Goal: Feedback & Contribution: Contribute content

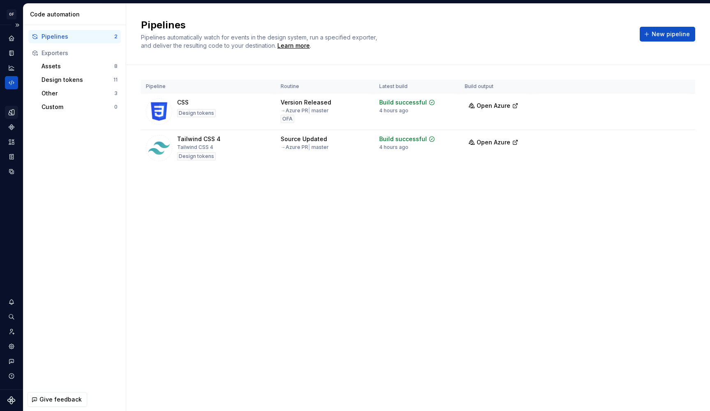
click at [8, 111] on icon "Design tokens" at bounding box center [11, 112] width 7 height 7
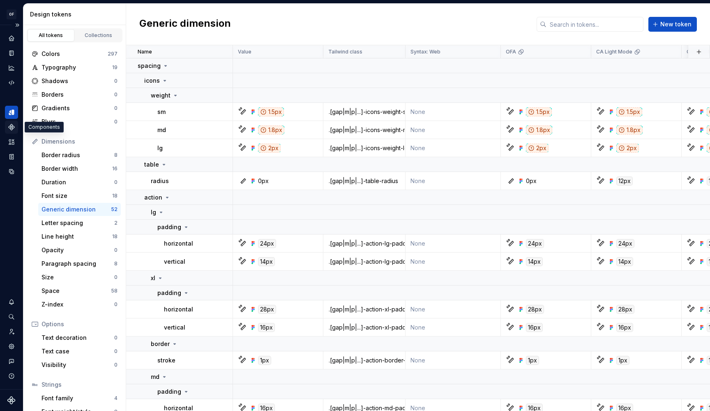
click at [12, 131] on div "Components" at bounding box center [11, 126] width 13 height 13
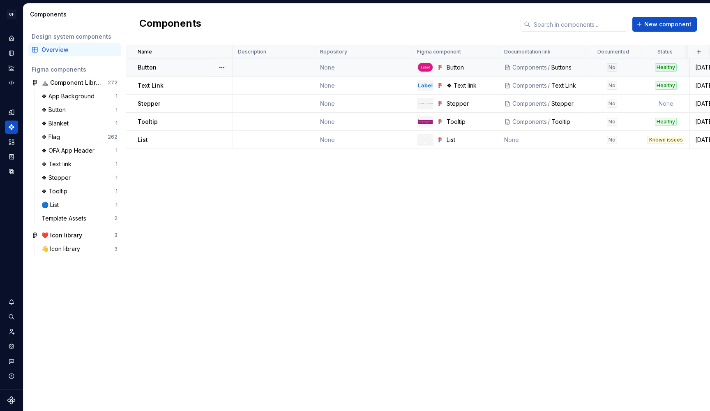
click at [376, 70] on td "None" at bounding box center [363, 67] width 97 height 18
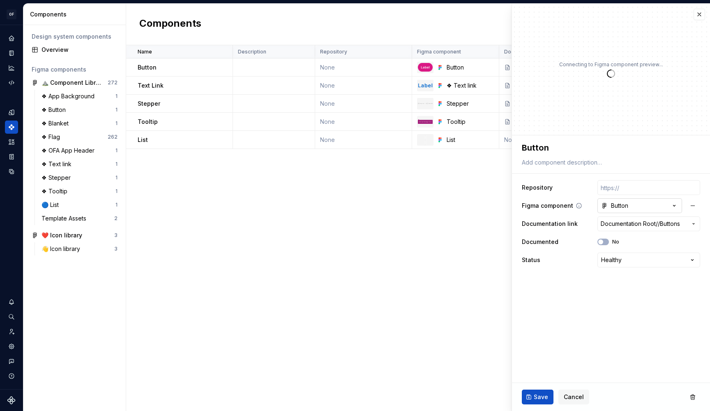
type textarea "*"
click at [638, 185] on input "text" at bounding box center [649, 187] width 103 height 15
paste input "[URL][DOMAIN_NAME]"
type input "[URL][DOMAIN_NAME]"
type textarea "*"
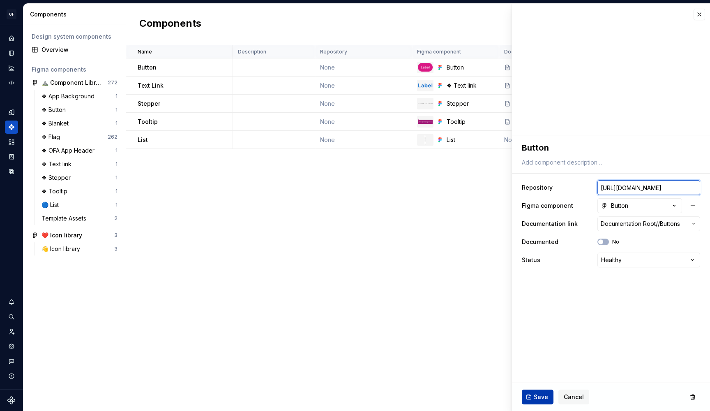
type input "[URL][DOMAIN_NAME]"
click at [541, 391] on button "Save" at bounding box center [538, 396] width 32 height 15
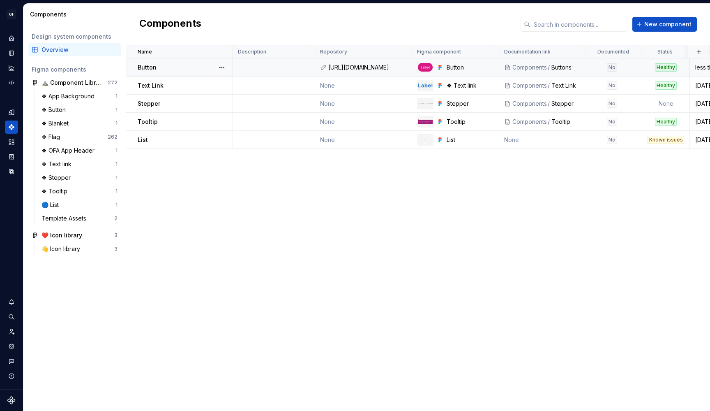
click at [168, 71] on div "Button" at bounding box center [185, 67] width 95 height 8
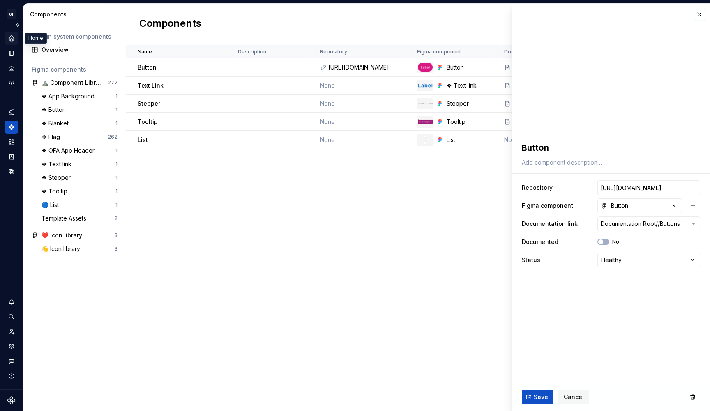
click at [14, 42] on div "Home" at bounding box center [11, 38] width 13 height 13
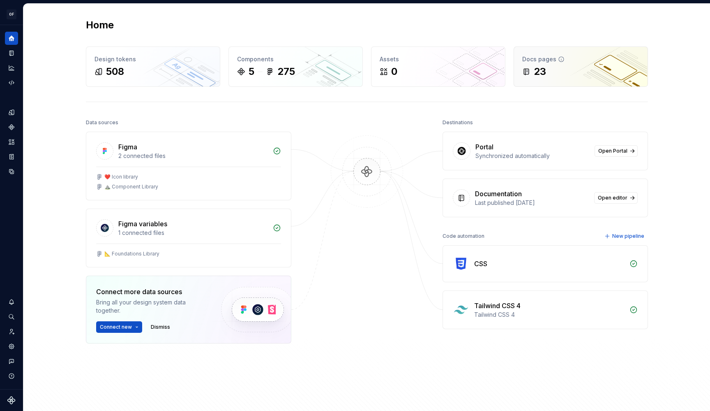
click at [536, 68] on div "23" at bounding box center [540, 71] width 12 height 13
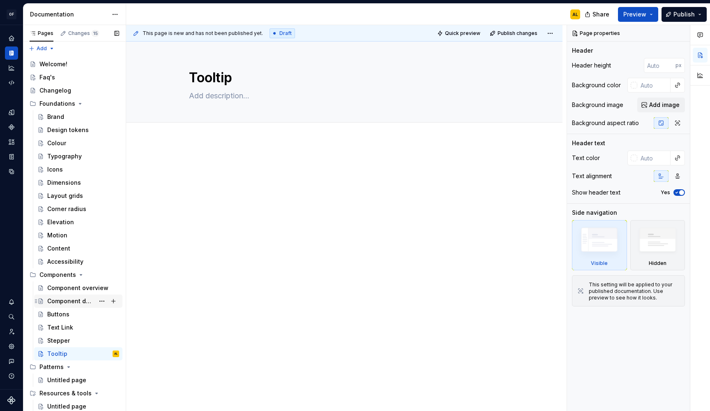
scroll to position [2, 0]
click at [69, 314] on div "Buttons" at bounding box center [83, 314] width 72 height 12
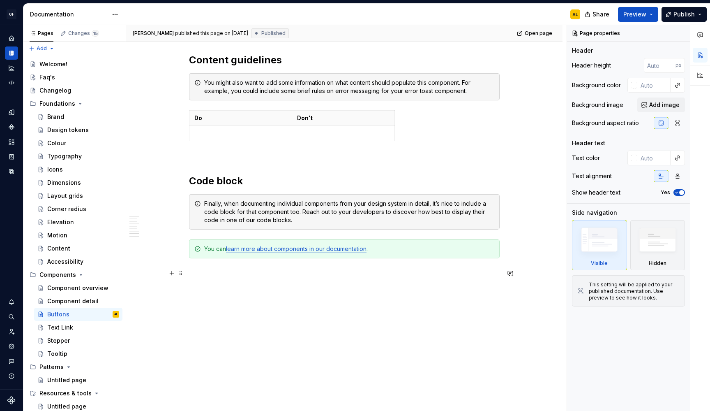
scroll to position [1033, 0]
click at [252, 220] on div "Finally, when documenting individual components from your design system in deta…" at bounding box center [349, 211] width 290 height 25
type textarea "*"
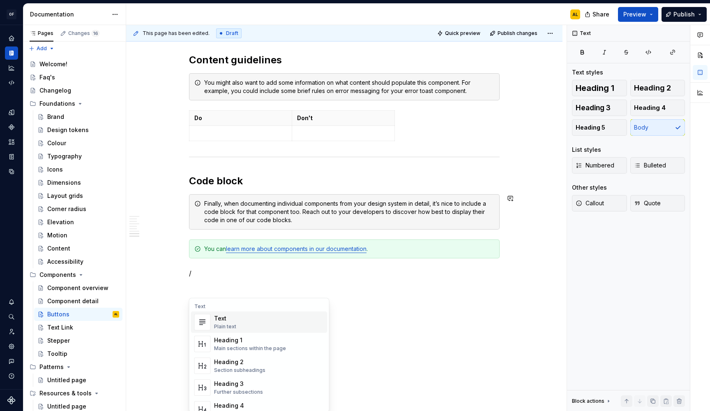
scroll to position [1016, 0]
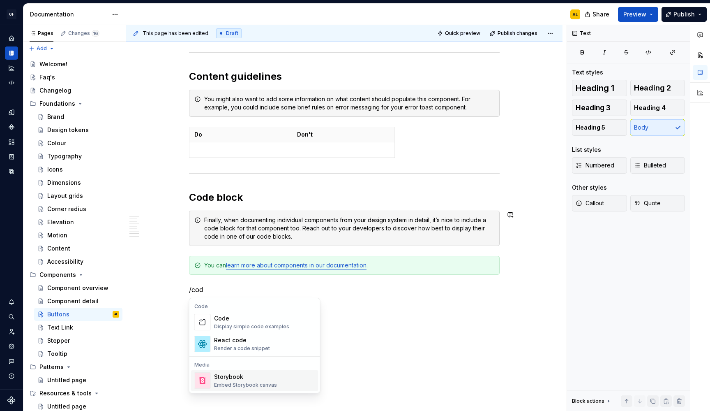
click at [257, 377] on div "Storybook" at bounding box center [245, 376] width 63 height 8
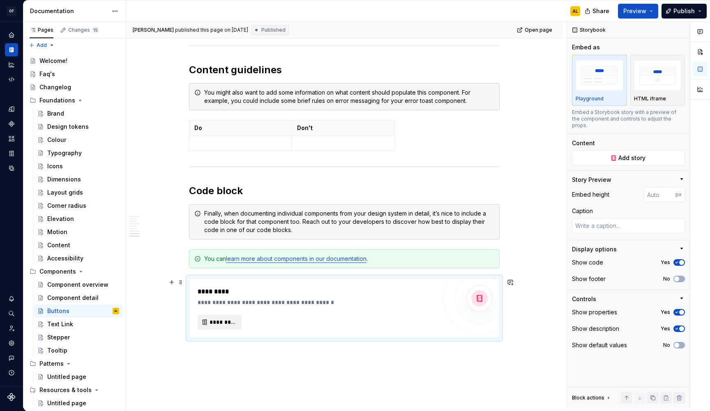
click at [222, 326] on button "*********" at bounding box center [220, 321] width 44 height 15
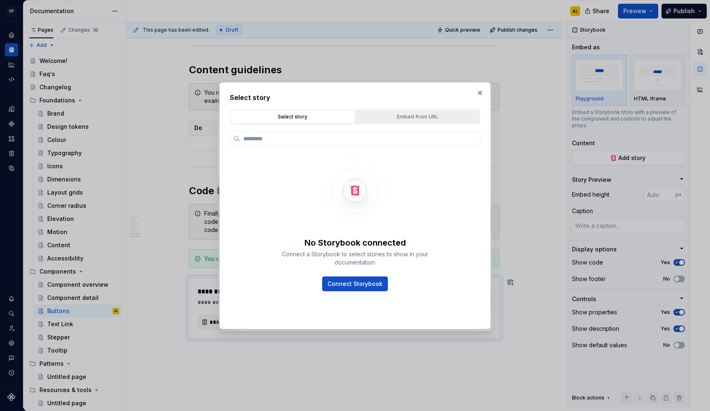
click at [370, 122] on button "Embed from URL" at bounding box center [418, 117] width 124 height 14
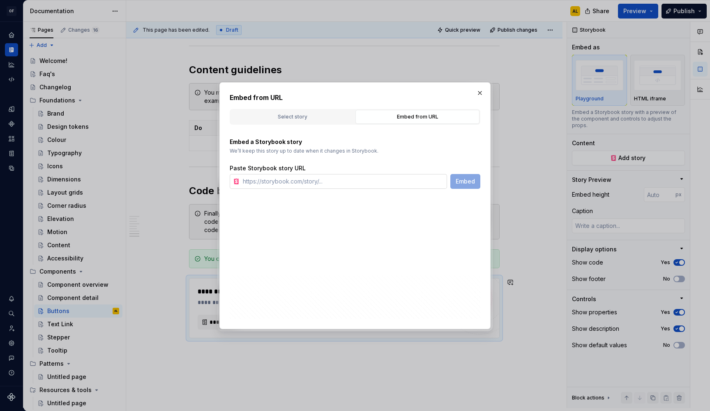
click at [342, 182] on input "text" at bounding box center [344, 181] width 208 height 15
click at [482, 91] on button "button" at bounding box center [480, 93] width 12 height 12
type textarea "*"
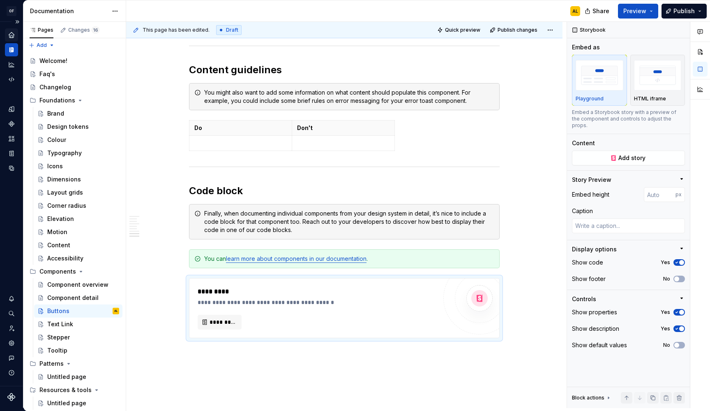
click at [9, 35] on icon "Home" at bounding box center [11, 34] width 7 height 7
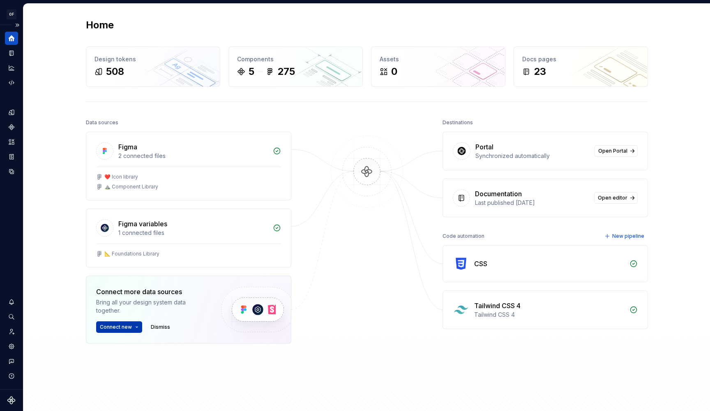
click at [115, 326] on span "Connect new" at bounding box center [116, 326] width 32 height 7
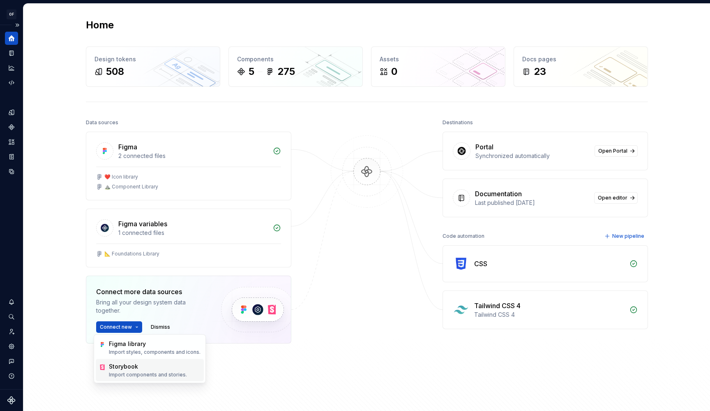
click at [120, 366] on div "Storybook" at bounding box center [148, 366] width 78 height 8
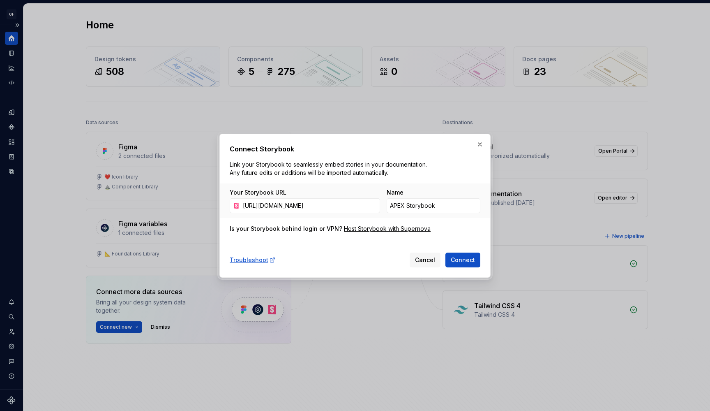
drag, startPoint x: 293, startPoint y: 206, endPoint x: 197, endPoint y: 206, distance: 96.6
click at [197, 206] on div "Connect Storybook Link your Storybook to seamlessly embed stories in your docum…" at bounding box center [355, 205] width 710 height 411
click at [338, 206] on input "[URL][DOMAIN_NAME]" at bounding box center [310, 205] width 141 height 15
drag, startPoint x: 337, startPoint y: 209, endPoint x: 399, endPoint y: 209, distance: 62.5
click at [399, 209] on div "Your Storybook URL [URL][DOMAIN_NAME] Name APEX Storybook" at bounding box center [355, 200] width 251 height 25
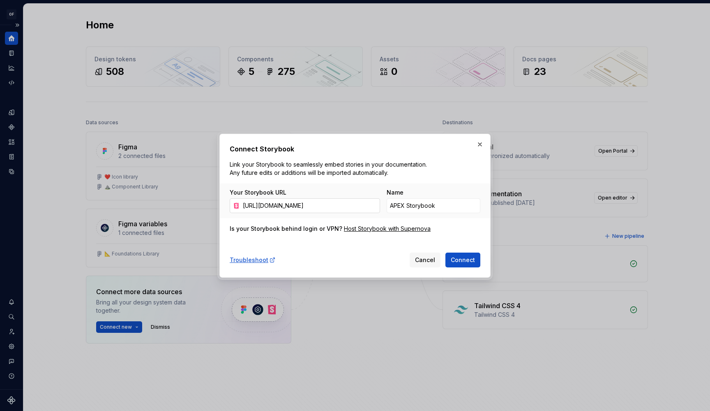
click at [328, 208] on input "[URL][DOMAIN_NAME]" at bounding box center [310, 205] width 141 height 15
drag, startPoint x: 333, startPoint y: 205, endPoint x: 383, endPoint y: 236, distance: 59.1
click at [383, 236] on div "Connect Storybook Link your Storybook to seamlessly embed stories in your docum…" at bounding box center [355, 205] width 251 height 123
type input "[URL][DOMAIN_NAME]"
click at [458, 262] on span "Connect" at bounding box center [463, 260] width 24 height 8
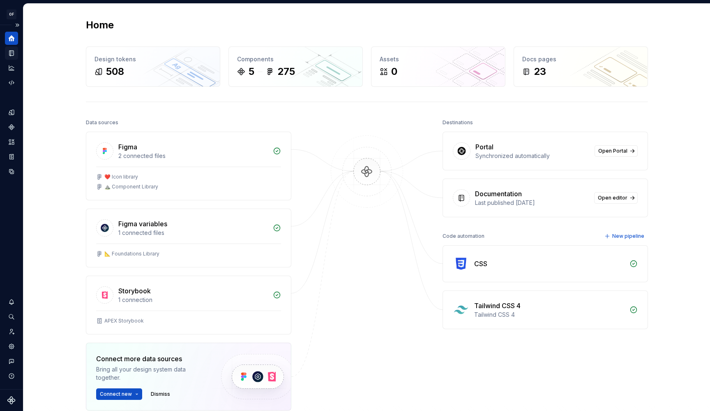
click at [9, 51] on icon "Documentation" at bounding box center [11, 53] width 4 height 5
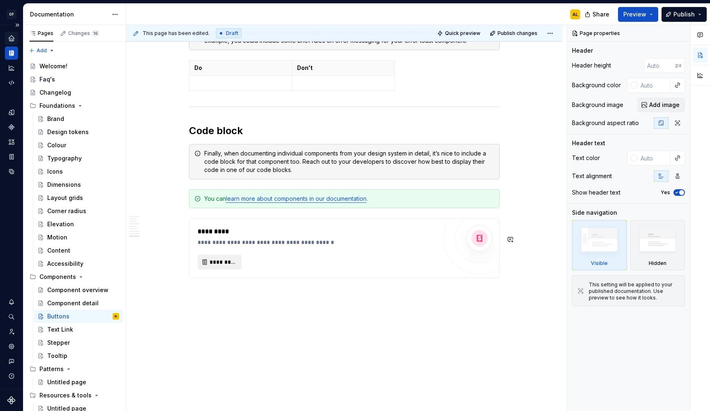
scroll to position [1083, 0]
click at [227, 262] on span "*********" at bounding box center [223, 262] width 27 height 8
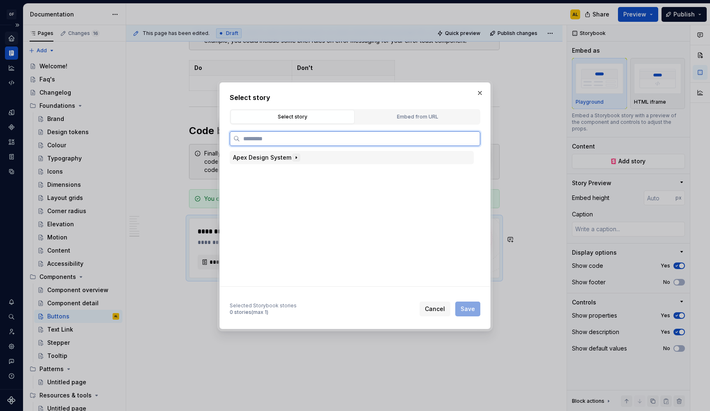
click at [292, 157] on button "button" at bounding box center [296, 157] width 8 height 8
click at [275, 166] on div "Button" at bounding box center [356, 170] width 236 height 13
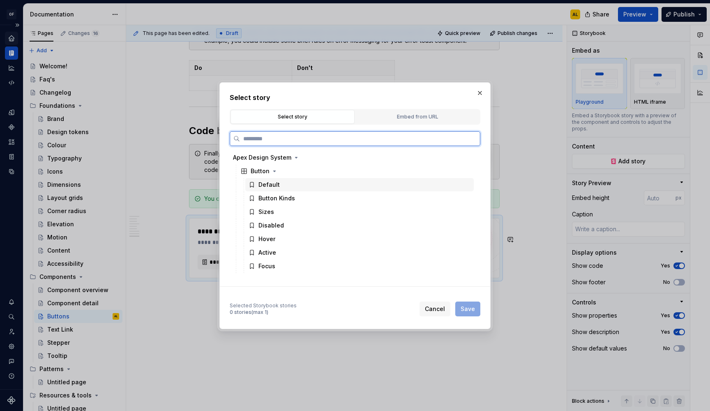
click at [275, 183] on div "Default" at bounding box center [269, 184] width 21 height 8
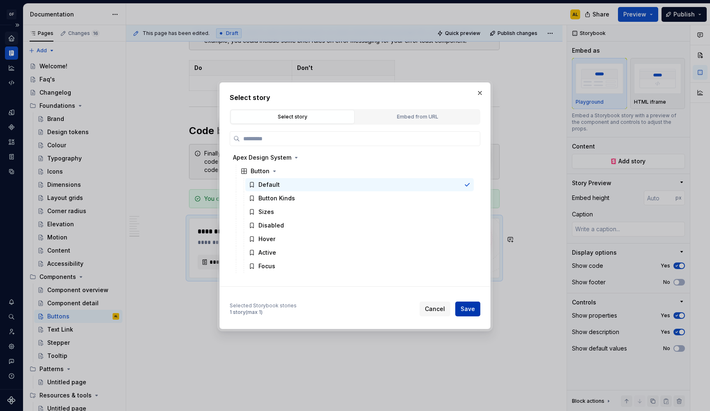
click at [477, 310] on button "Save" at bounding box center [467, 308] width 25 height 15
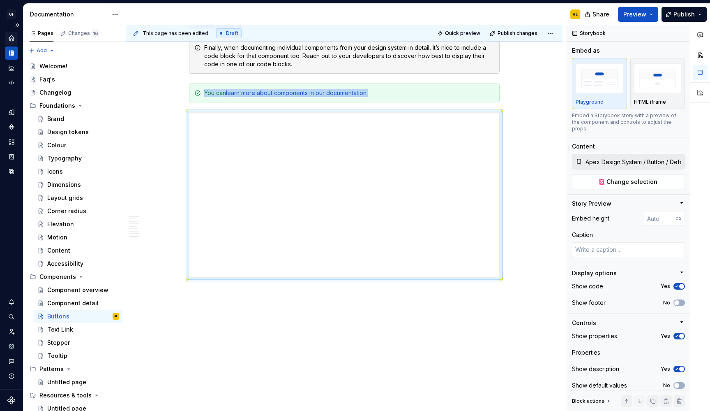
scroll to position [1188, 0]
click at [633, 16] on span "Preview" at bounding box center [635, 14] width 23 height 8
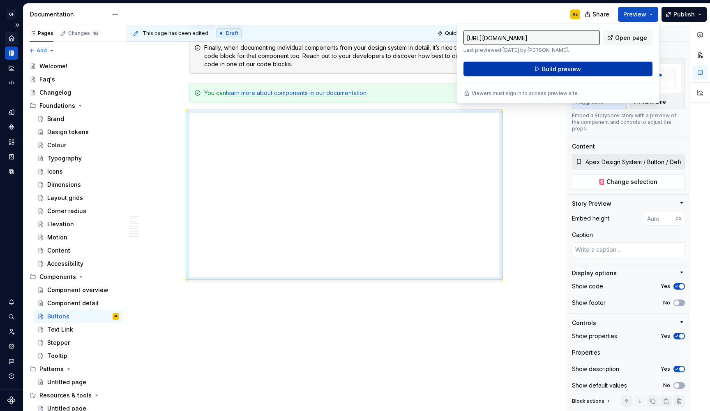
click at [597, 68] on button "Build preview" at bounding box center [558, 69] width 189 height 15
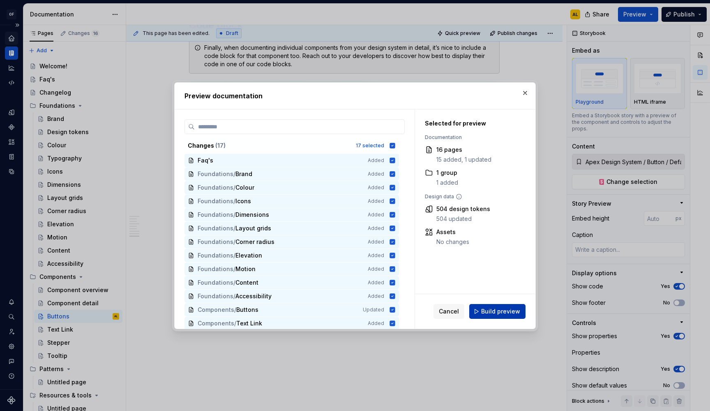
click at [485, 310] on span "Build preview" at bounding box center [500, 311] width 39 height 8
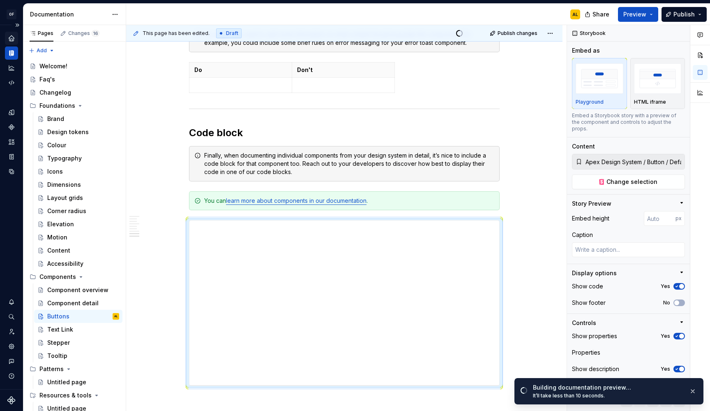
scroll to position [1056, 0]
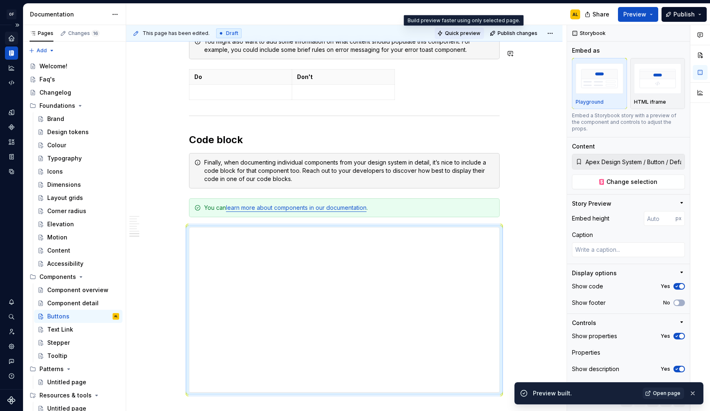
click at [472, 35] on span "Quick preview" at bounding box center [462, 33] width 35 height 7
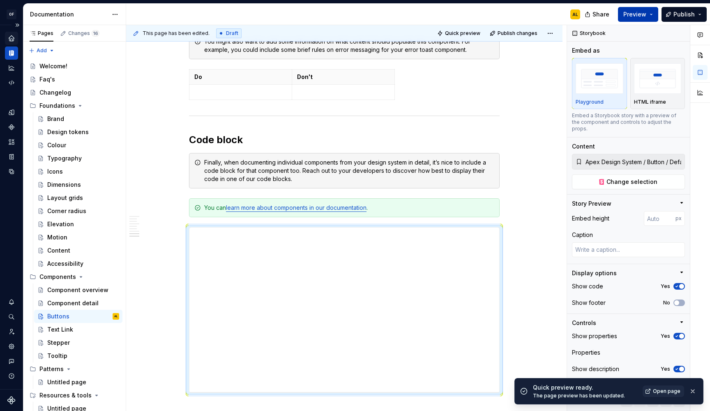
click at [630, 14] on span "Preview" at bounding box center [635, 14] width 23 height 8
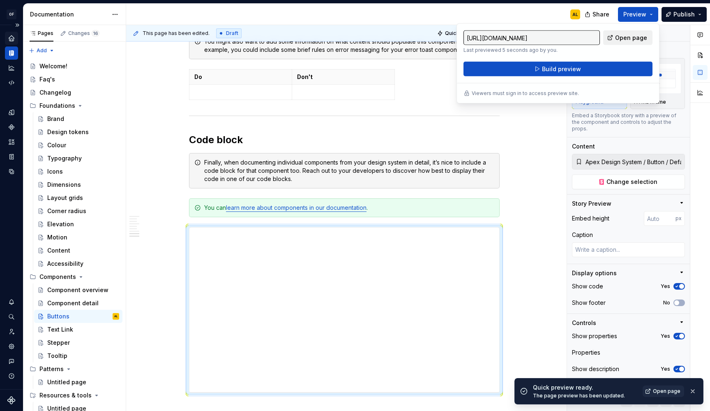
click at [626, 39] on span "Open page" at bounding box center [631, 38] width 32 height 8
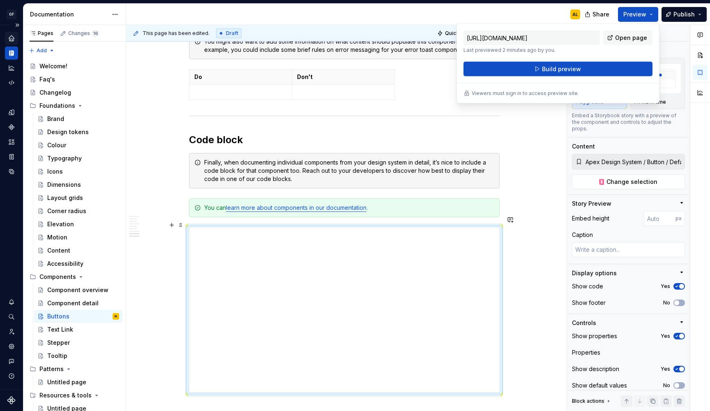
click at [390, 212] on div "You can learn more about components in our documentation ." at bounding box center [349, 207] width 290 height 8
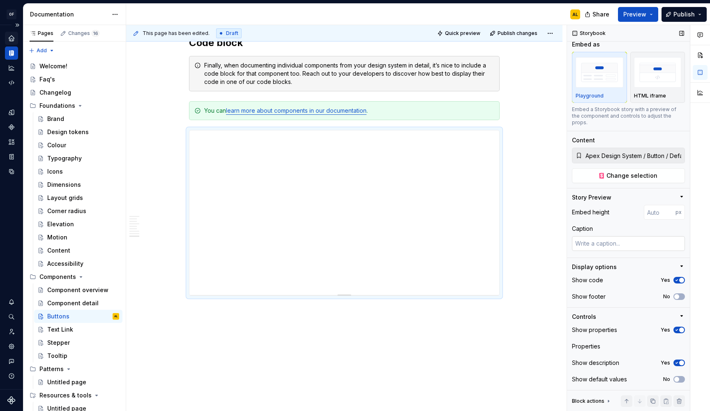
scroll to position [6, 0]
click at [677, 298] on button "No" at bounding box center [680, 296] width 12 height 7
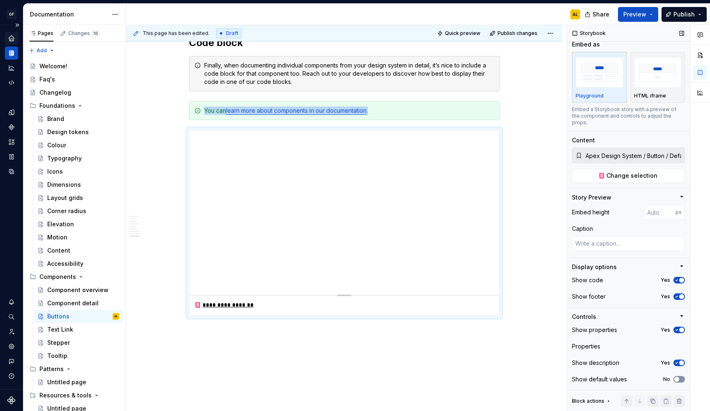
click at [675, 379] on span "button" at bounding box center [677, 379] width 5 height 5
click at [675, 379] on icon "button" at bounding box center [677, 379] width 7 height 5
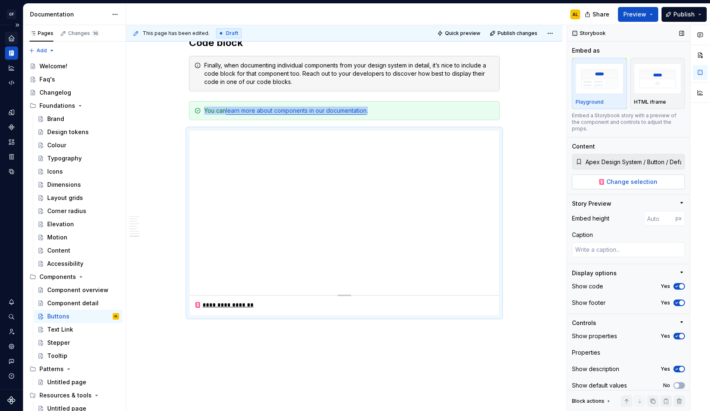
scroll to position [0, 0]
click at [625, 185] on span "Change selection" at bounding box center [632, 182] width 51 height 8
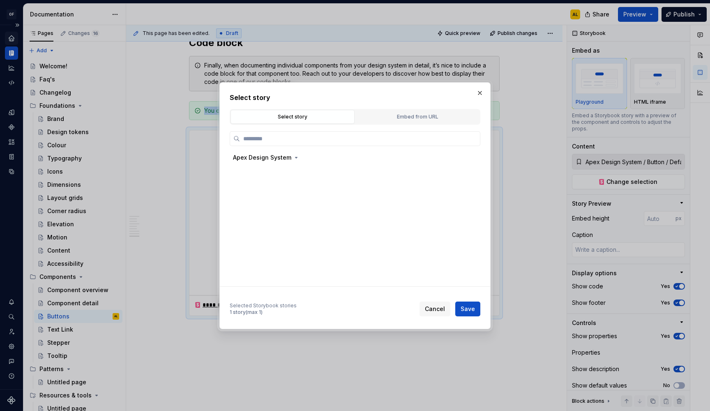
type textarea "*"
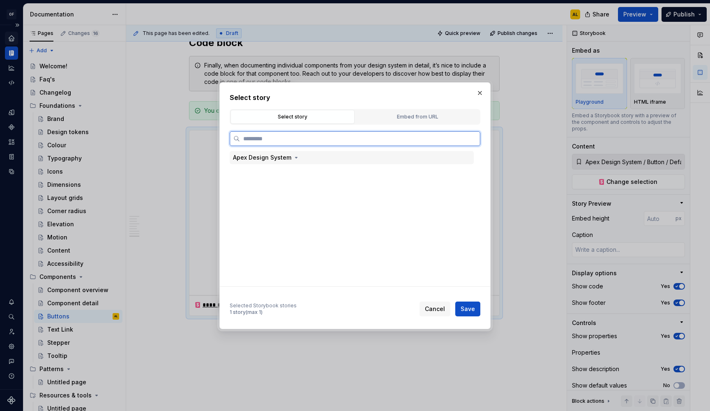
click at [290, 157] on div "Apex Design System" at bounding box center [262, 157] width 58 height 8
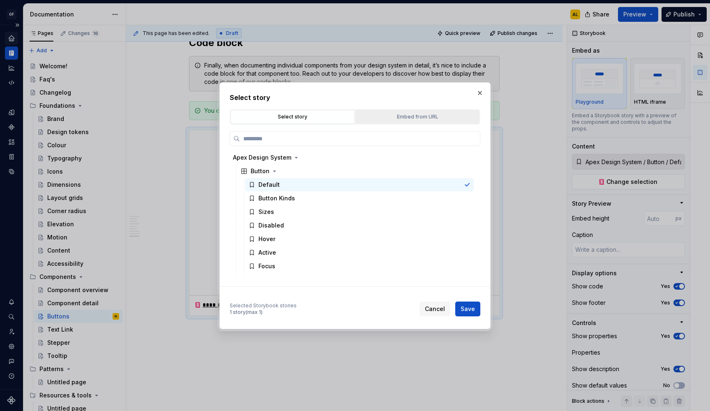
click at [412, 119] on div "Embed from URL" at bounding box center [417, 117] width 118 height 8
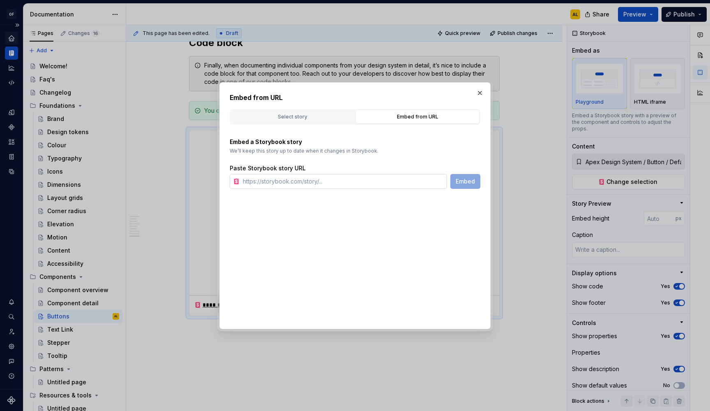
click at [379, 176] on input "text" at bounding box center [344, 181] width 208 height 15
paste input "[URL][DOMAIN_NAME]"
type input "[URL][DOMAIN_NAME]"
click at [461, 187] on button "Embed" at bounding box center [466, 181] width 30 height 15
type textarea "*"
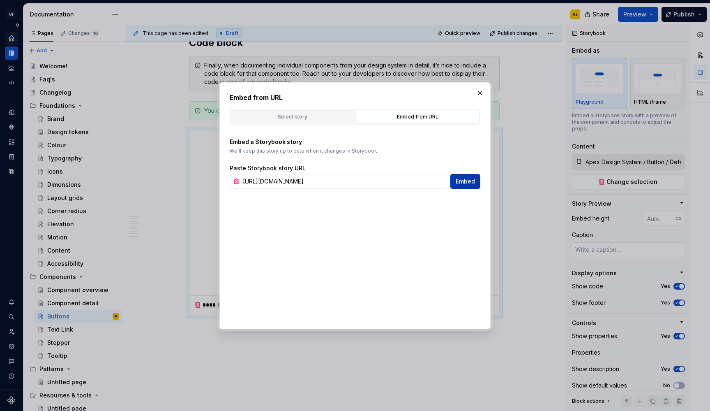
type input "[URL][DOMAIN_NAME]"
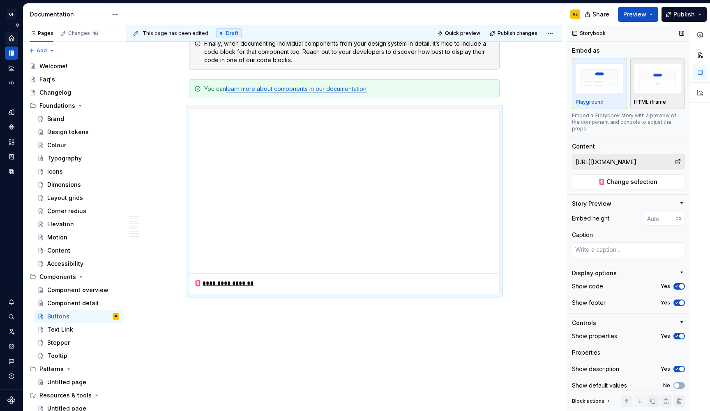
click at [646, 99] on p "HTML iframe" at bounding box center [650, 102] width 32 height 7
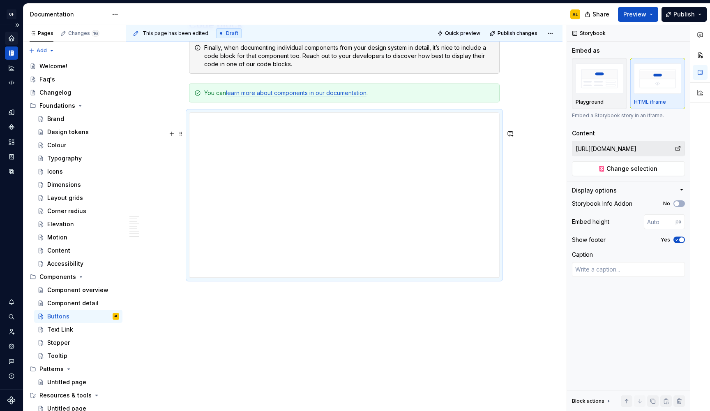
scroll to position [1188, 0]
click at [600, 71] on img "button" at bounding box center [600, 78] width 48 height 30
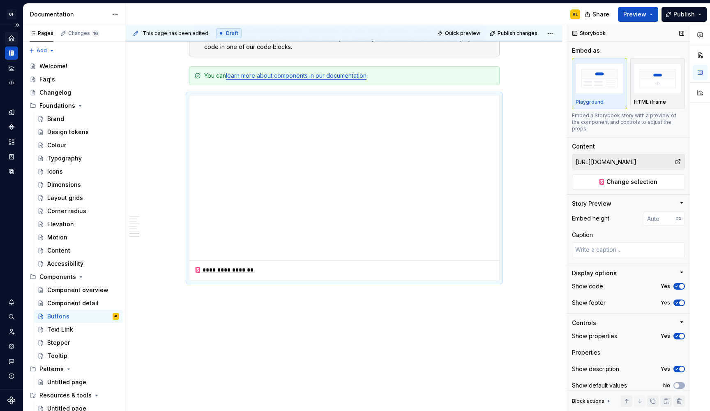
scroll to position [1031, 0]
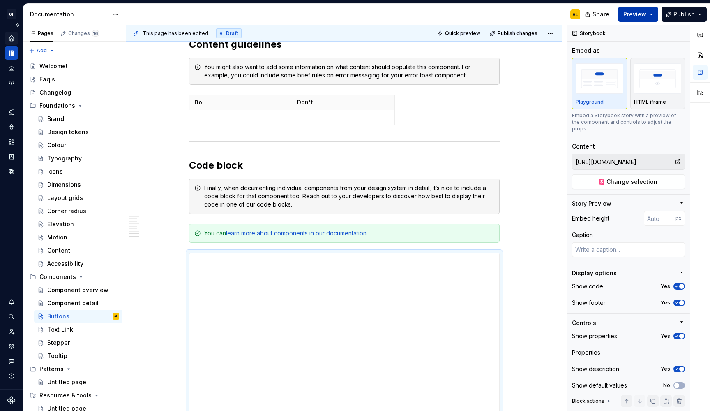
click at [642, 18] on span "Preview" at bounding box center [635, 14] width 23 height 8
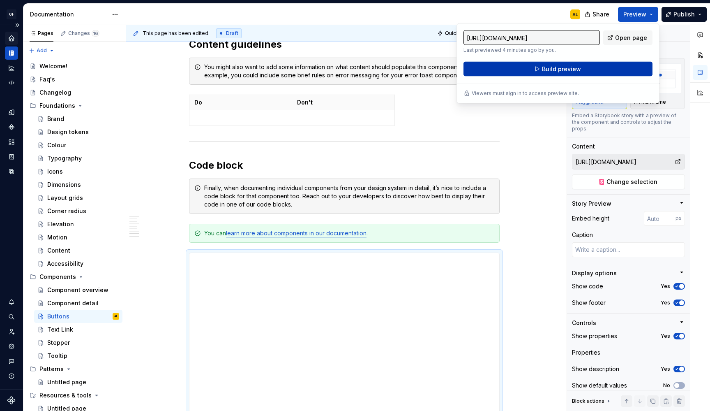
click at [598, 66] on button "Build preview" at bounding box center [558, 69] width 189 height 15
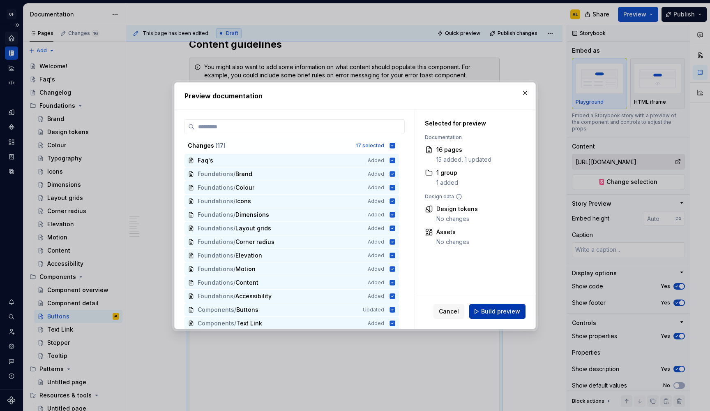
click at [497, 310] on span "Build preview" at bounding box center [500, 311] width 39 height 8
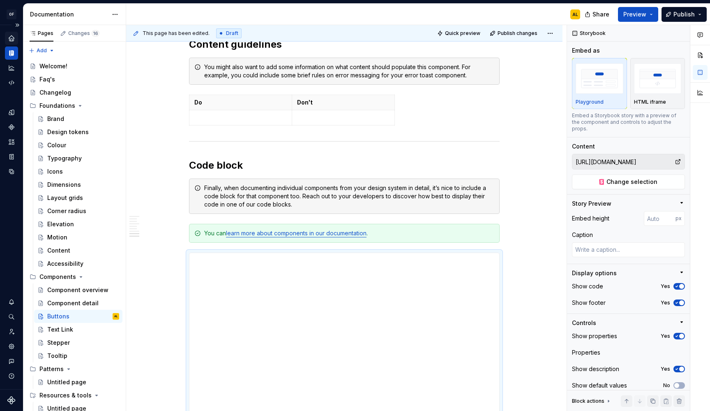
click at [93, 0] on div "OF APEX AL Design system data Documentation AL Share Preview Publish Pages Chan…" at bounding box center [355, 205] width 710 height 411
click at [688, 14] on span "Publish" at bounding box center [684, 14] width 21 height 8
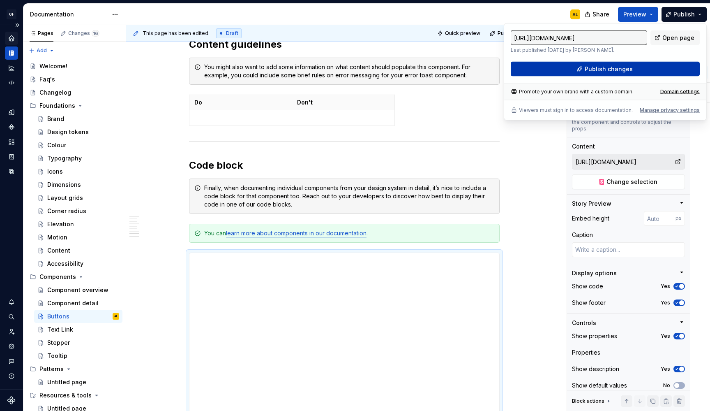
click at [630, 68] on span "Publish changes" at bounding box center [609, 69] width 48 height 8
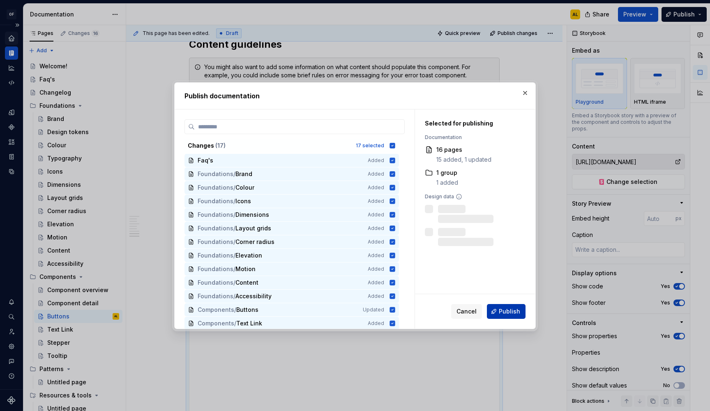
click at [511, 310] on span "Publish" at bounding box center [509, 311] width 21 height 8
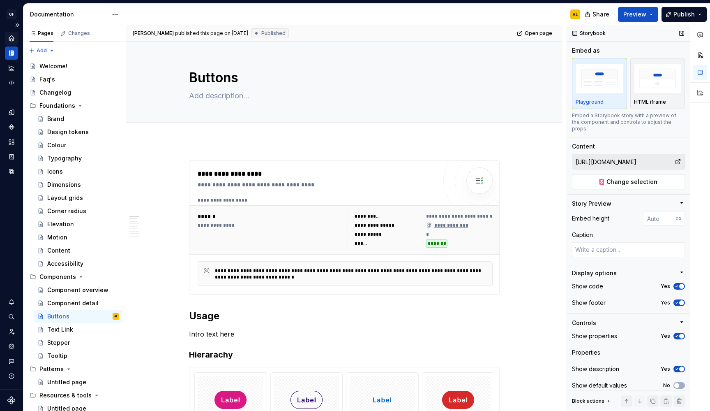
scroll to position [0, 0]
click at [536, 33] on span "Open page" at bounding box center [539, 33] width 28 height 7
click at [9, 33] on div "Home" at bounding box center [11, 38] width 13 height 13
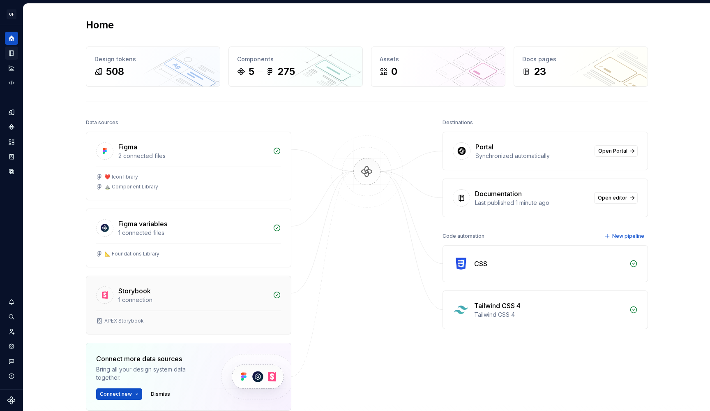
click at [178, 295] on div "Storybook" at bounding box center [193, 291] width 150 height 10
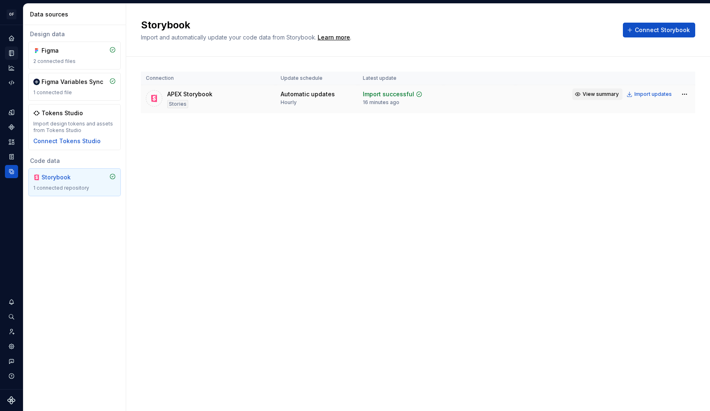
click at [588, 93] on span "View summary" at bounding box center [601, 94] width 36 height 7
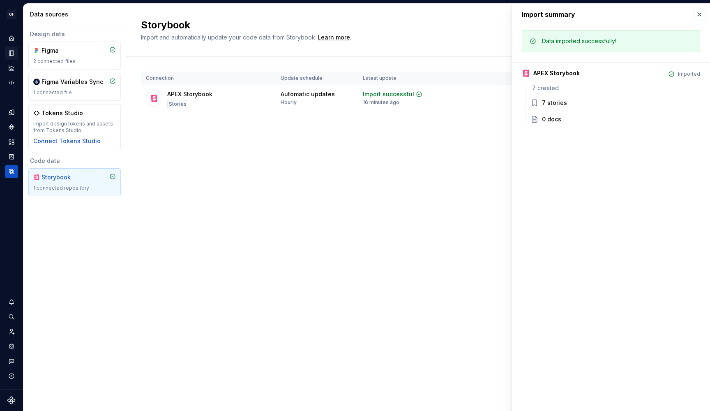
click at [557, 102] on div "7 stories" at bounding box center [554, 103] width 25 height 8
click at [700, 16] on button "button" at bounding box center [700, 15] width 12 height 12
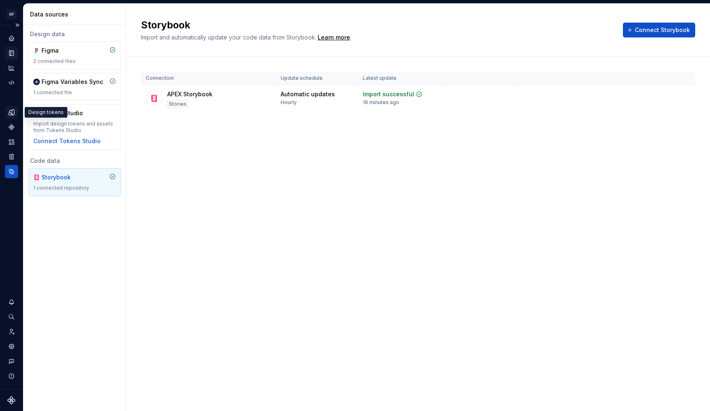
click at [10, 106] on div "Design tokens" at bounding box center [11, 112] width 13 height 13
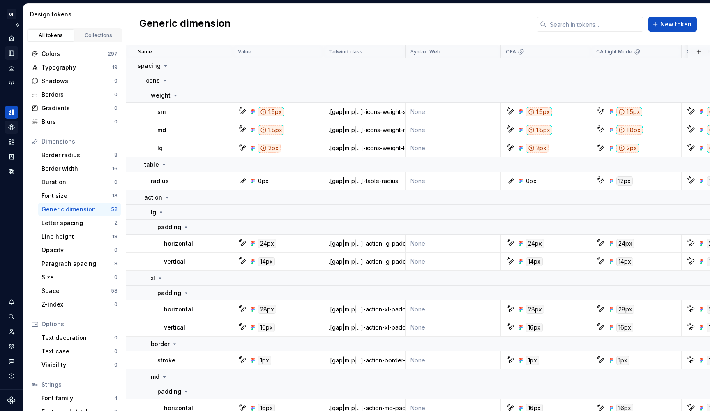
click at [10, 121] on div "Components" at bounding box center [11, 126] width 13 height 13
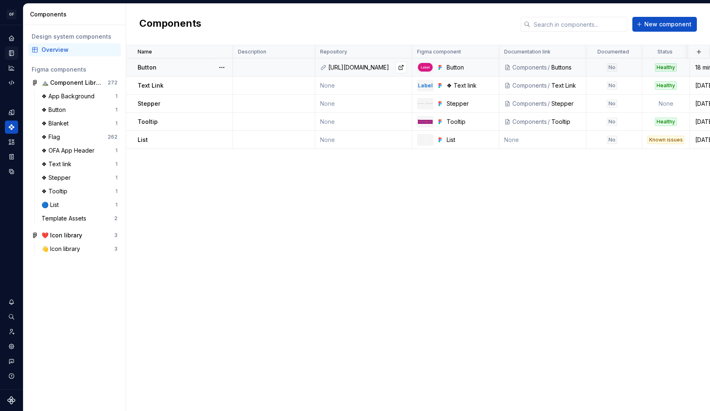
click at [353, 66] on div "[URL][DOMAIN_NAME]" at bounding box center [367, 67] width 79 height 8
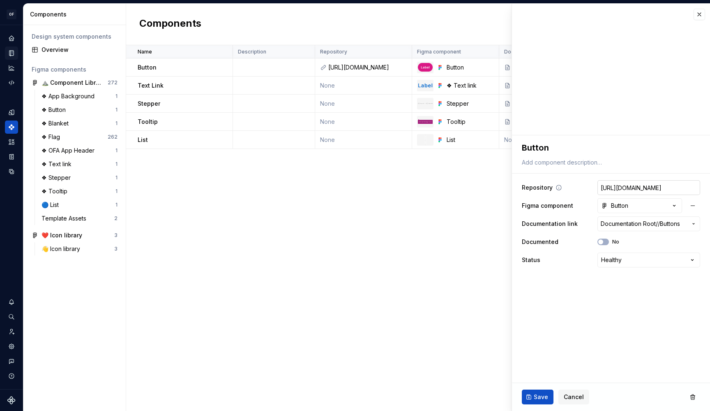
click at [658, 185] on input "[URL][DOMAIN_NAME]" at bounding box center [649, 187] width 103 height 15
type textarea "*"
click at [453, 259] on div "Name Description Repository Figma component Documentation link Documented Statu…" at bounding box center [418, 227] width 584 height 365
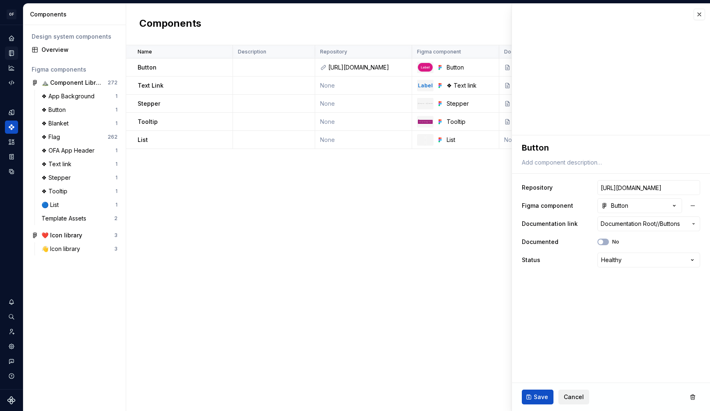
click at [571, 398] on span "Cancel" at bounding box center [574, 397] width 20 height 8
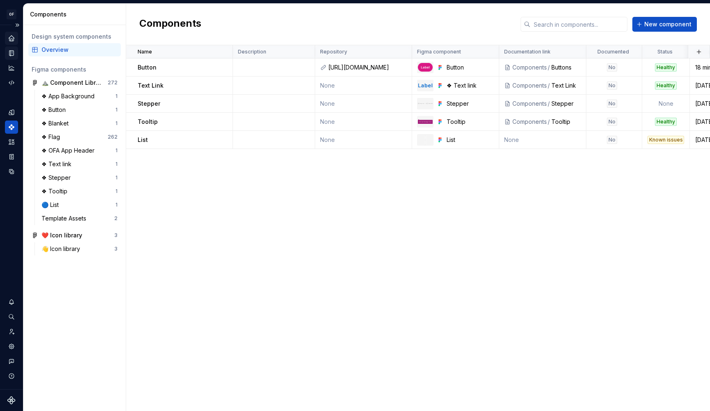
click at [16, 39] on div "Home" at bounding box center [11, 38] width 13 height 13
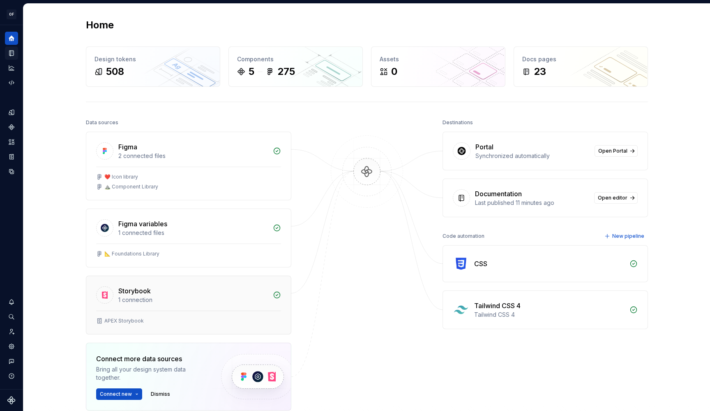
click at [141, 320] on div "APEX Storybook" at bounding box center [188, 320] width 185 height 7
